Goal: Task Accomplishment & Management: Manage account settings

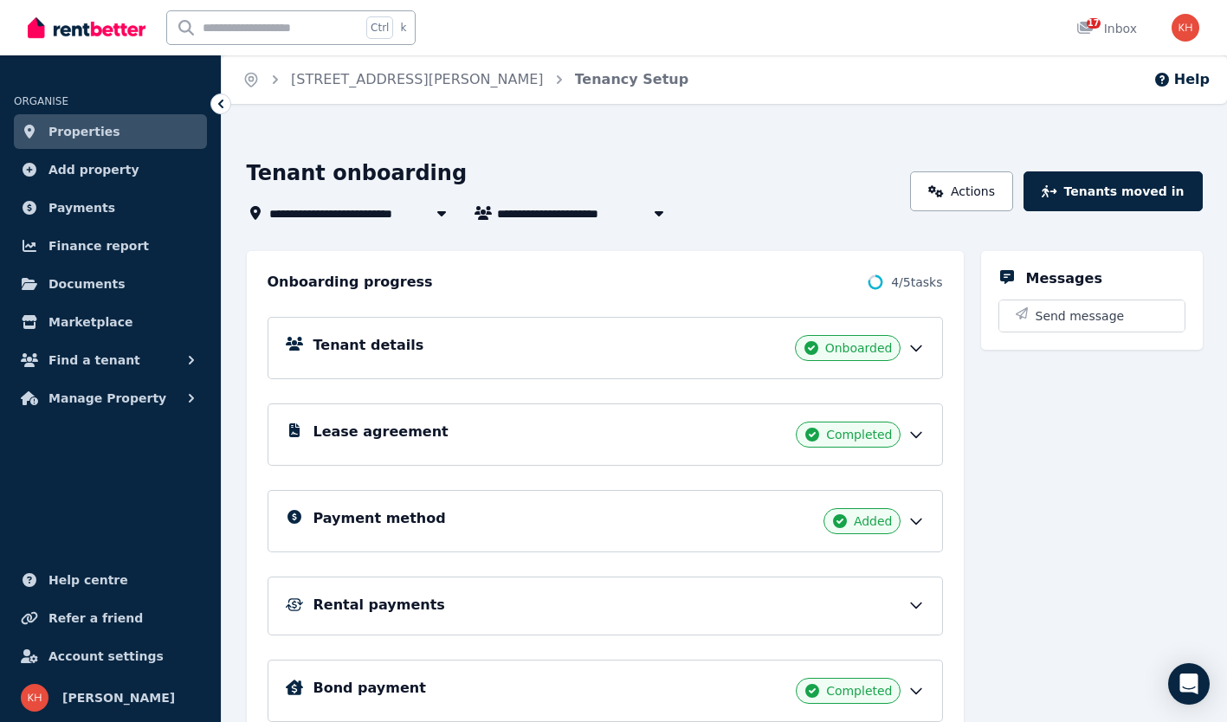
click at [146, 138] on link "Properties" at bounding box center [110, 131] width 193 height 35
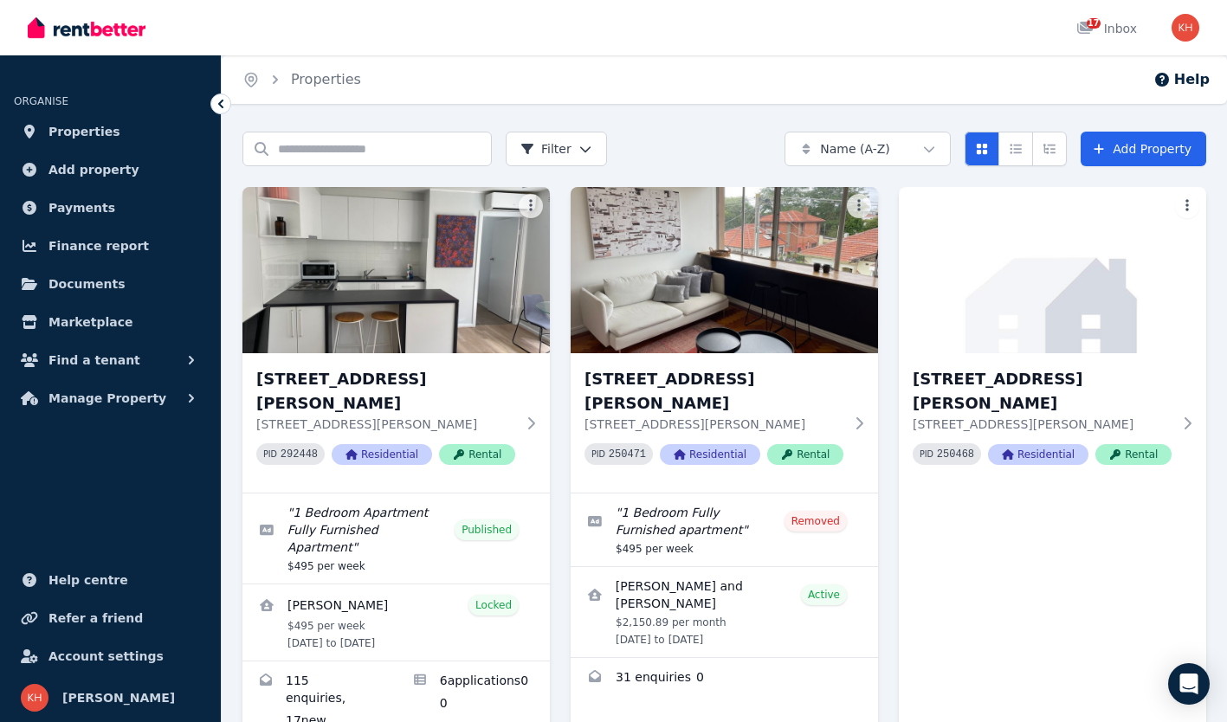
click at [531, 417] on icon at bounding box center [530, 424] width 17 height 14
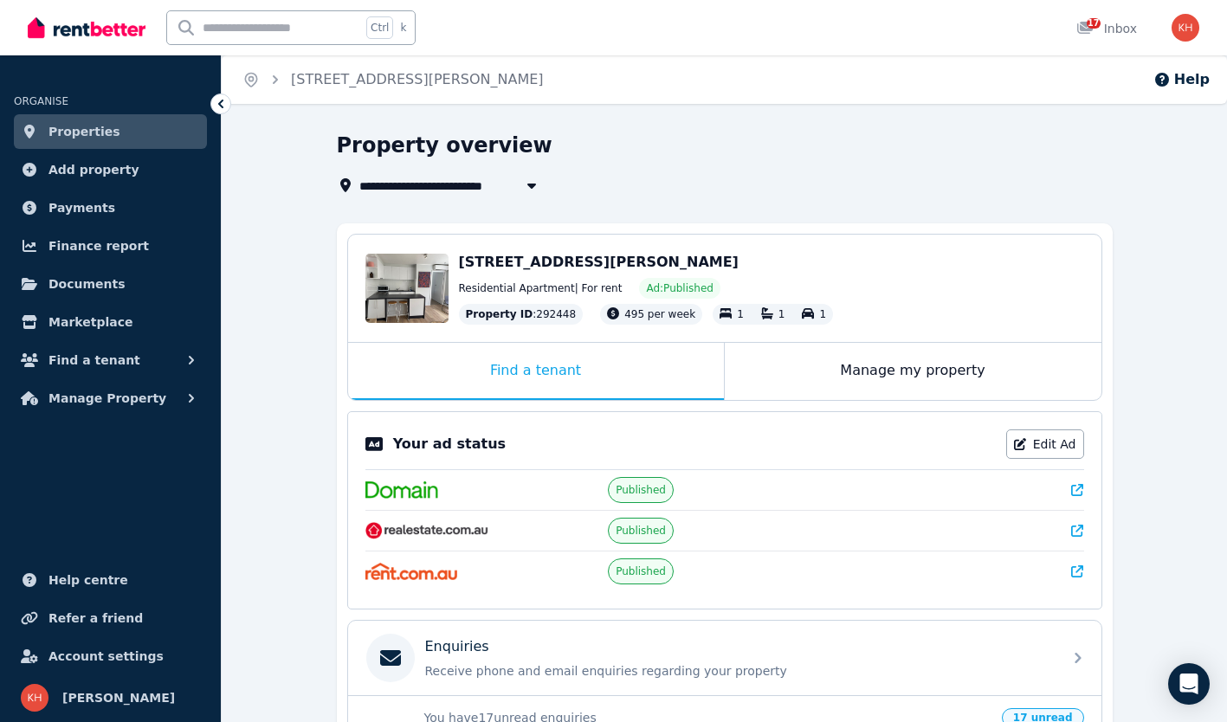
click at [918, 378] on div "Manage my property" at bounding box center [913, 371] width 377 height 57
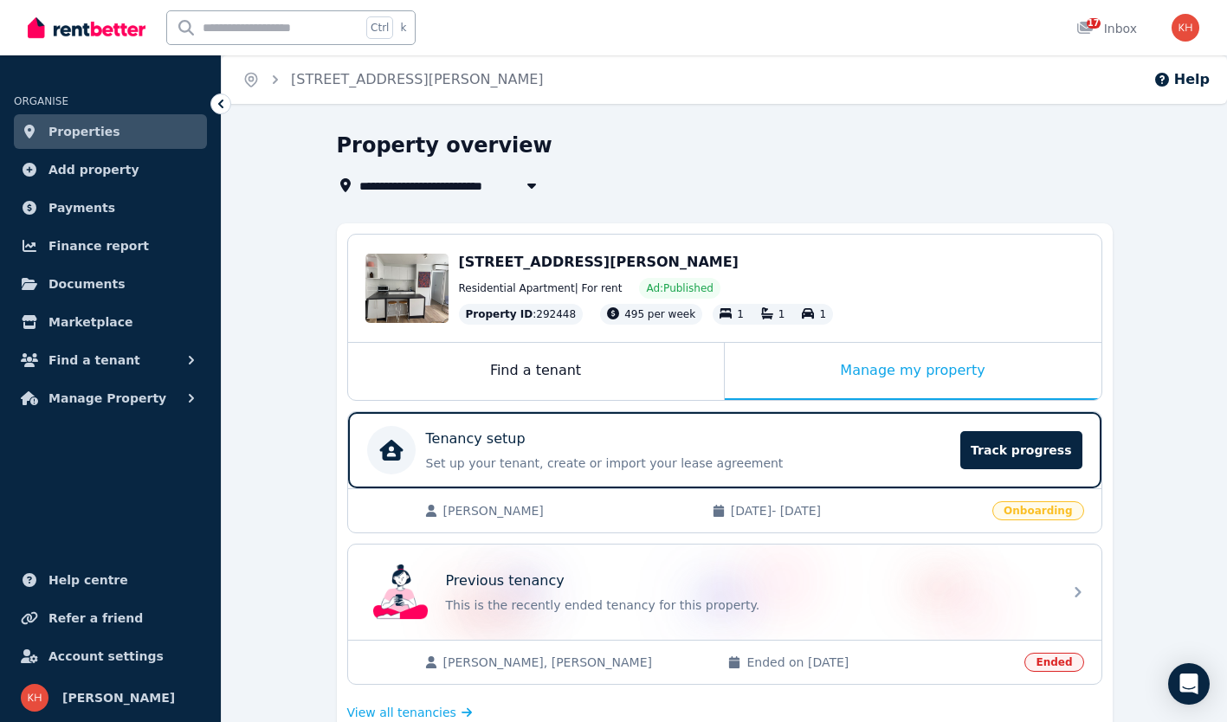
click at [593, 273] on div "[STREET_ADDRESS][PERSON_NAME] Residential Apartment | For rent Ad: Published Pr…" at bounding box center [771, 288] width 625 height 73
click at [535, 367] on div "Find a tenant" at bounding box center [536, 371] width 376 height 57
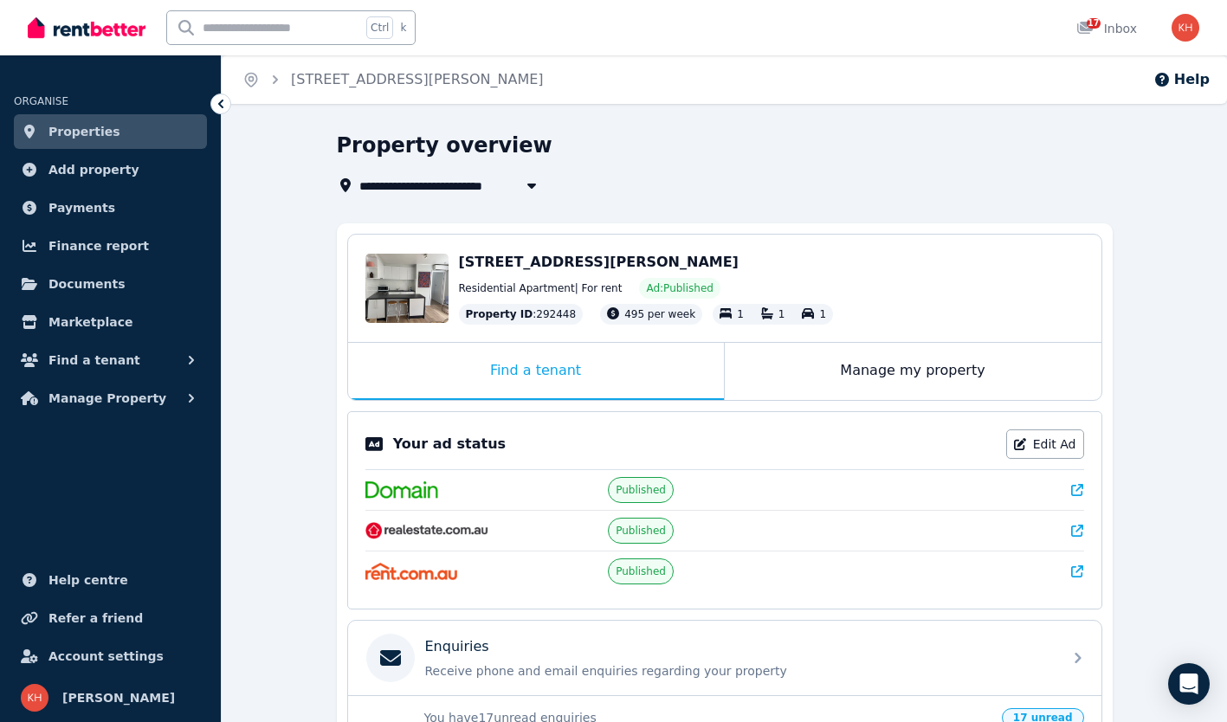
click at [535, 367] on div "Find a tenant" at bounding box center [536, 371] width 376 height 57
click at [1051, 440] on link "Edit Ad" at bounding box center [1046, 444] width 78 height 29
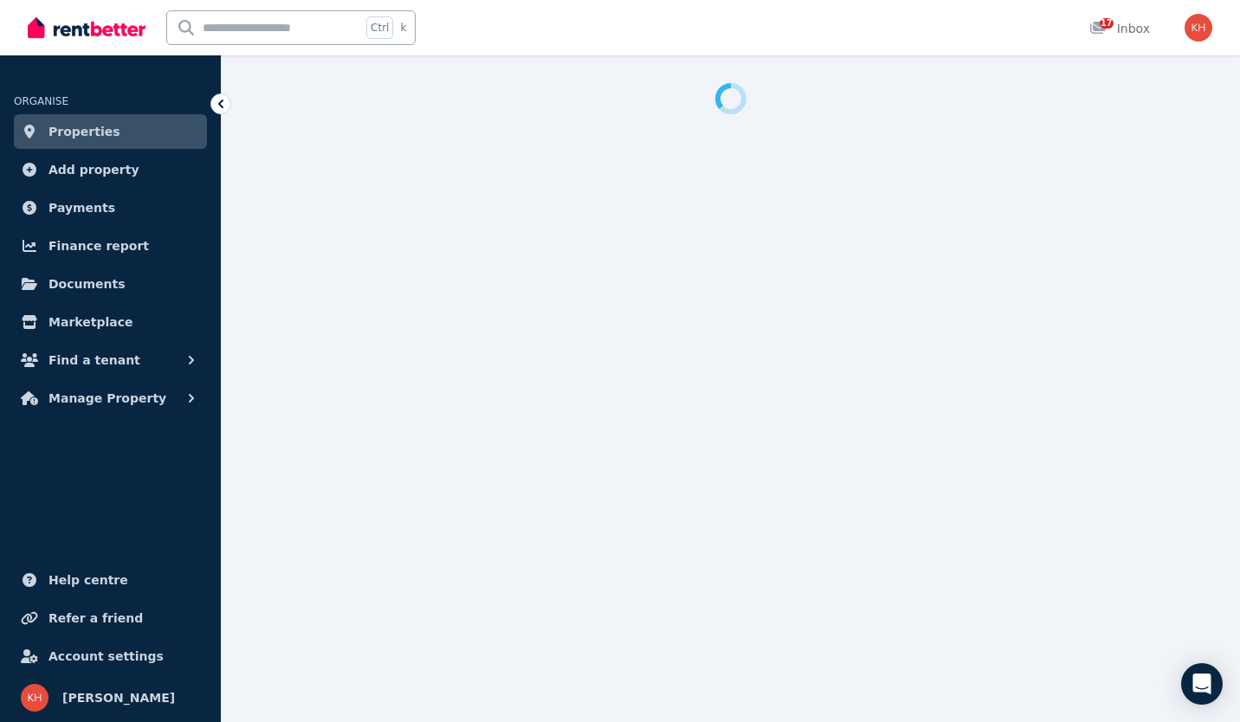
select select "**********"
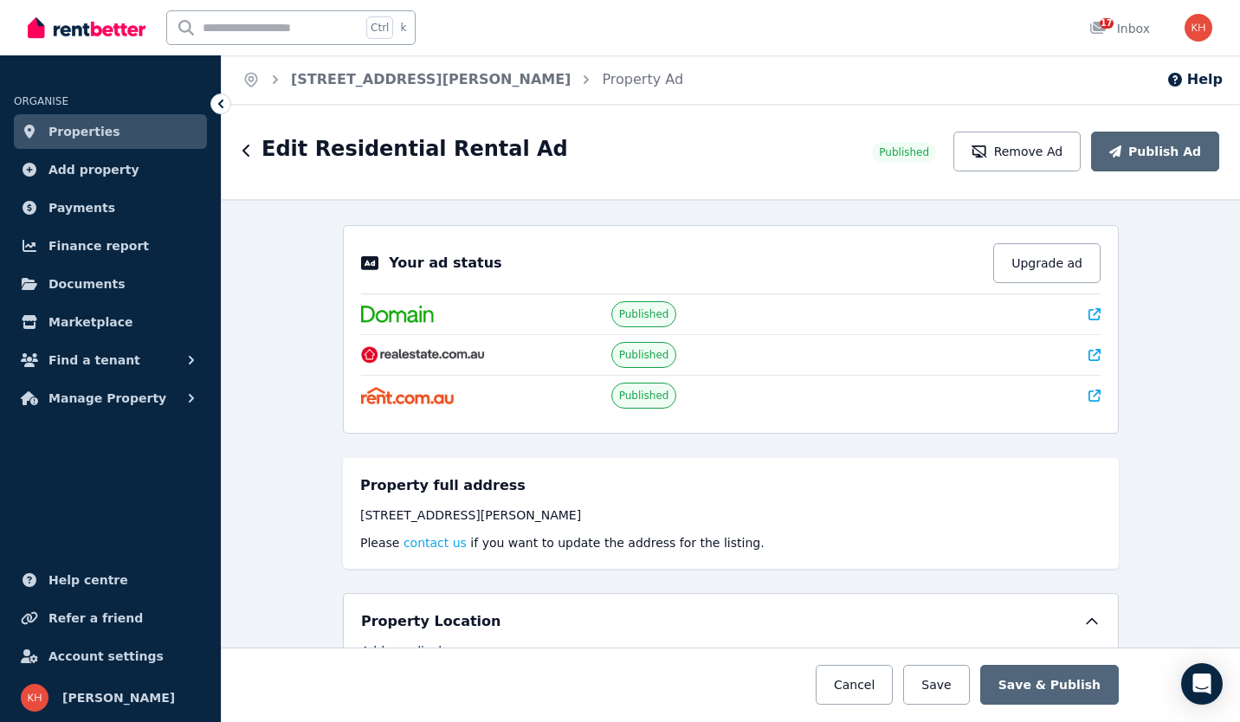
click at [1025, 155] on button "Remove Ad" at bounding box center [1017, 152] width 127 height 40
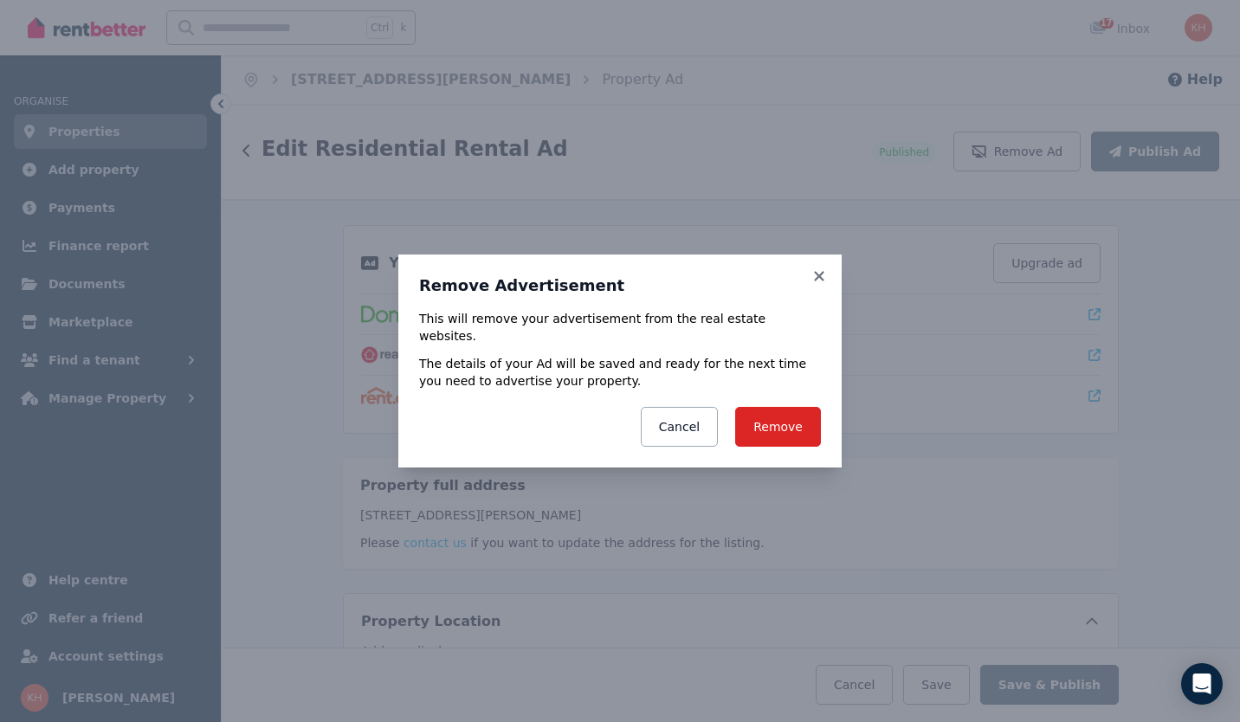
click at [800, 418] on button "Remove" at bounding box center [778, 427] width 86 height 40
